Goal: Check status

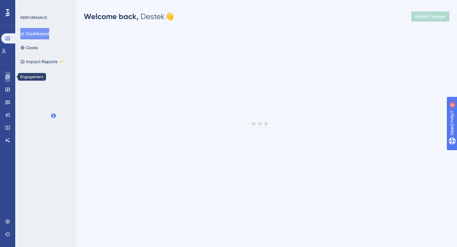
click at [7, 78] on icon at bounding box center [7, 77] width 4 height 4
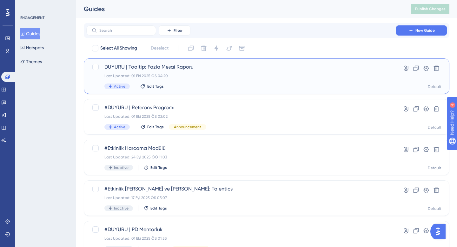
click at [205, 76] on div "Last Updated: 01 Eki 2025 ÖS 04:20" at bounding box center [242, 75] width 274 height 5
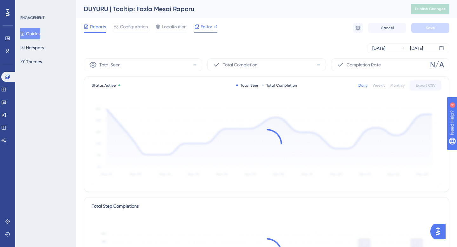
click at [205, 29] on span "Editor" at bounding box center [207, 27] width 12 height 8
